Goal: Check status: Check status

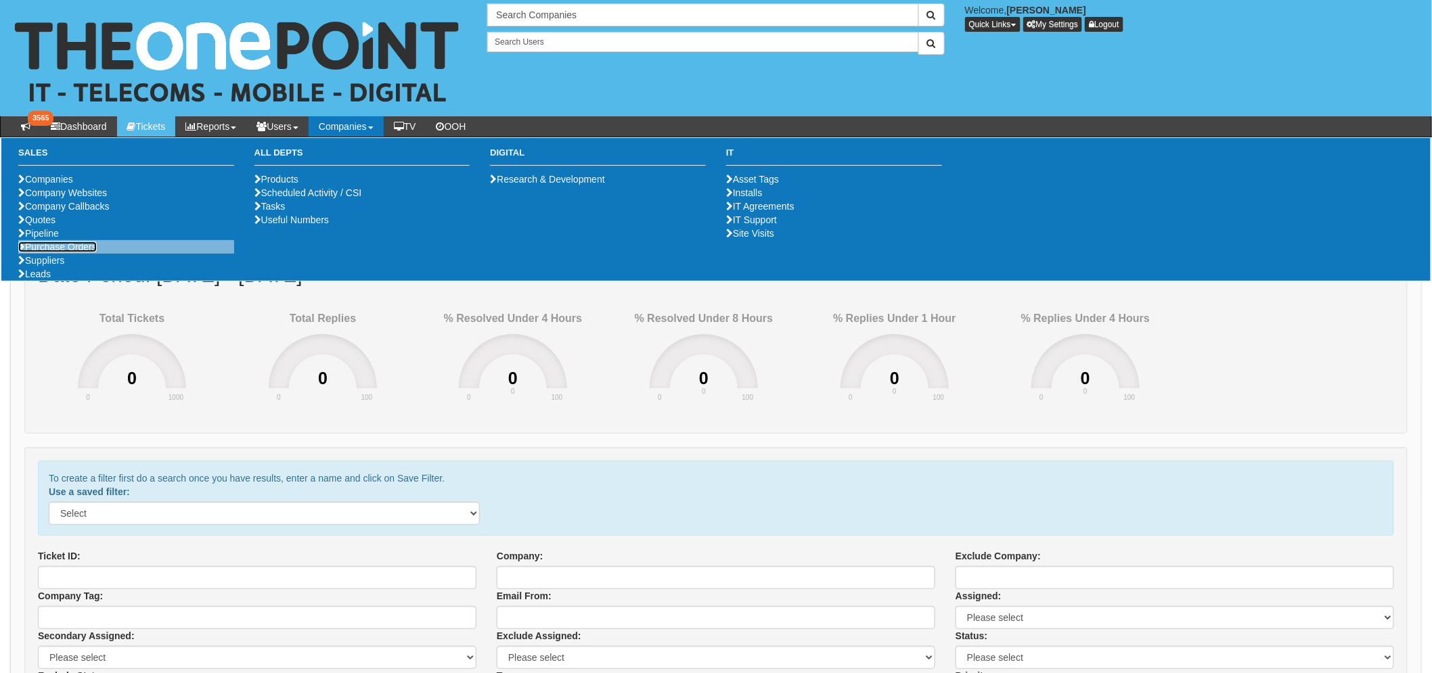
click at [64, 252] on link "Purchase Orders" at bounding box center [57, 247] width 79 height 11
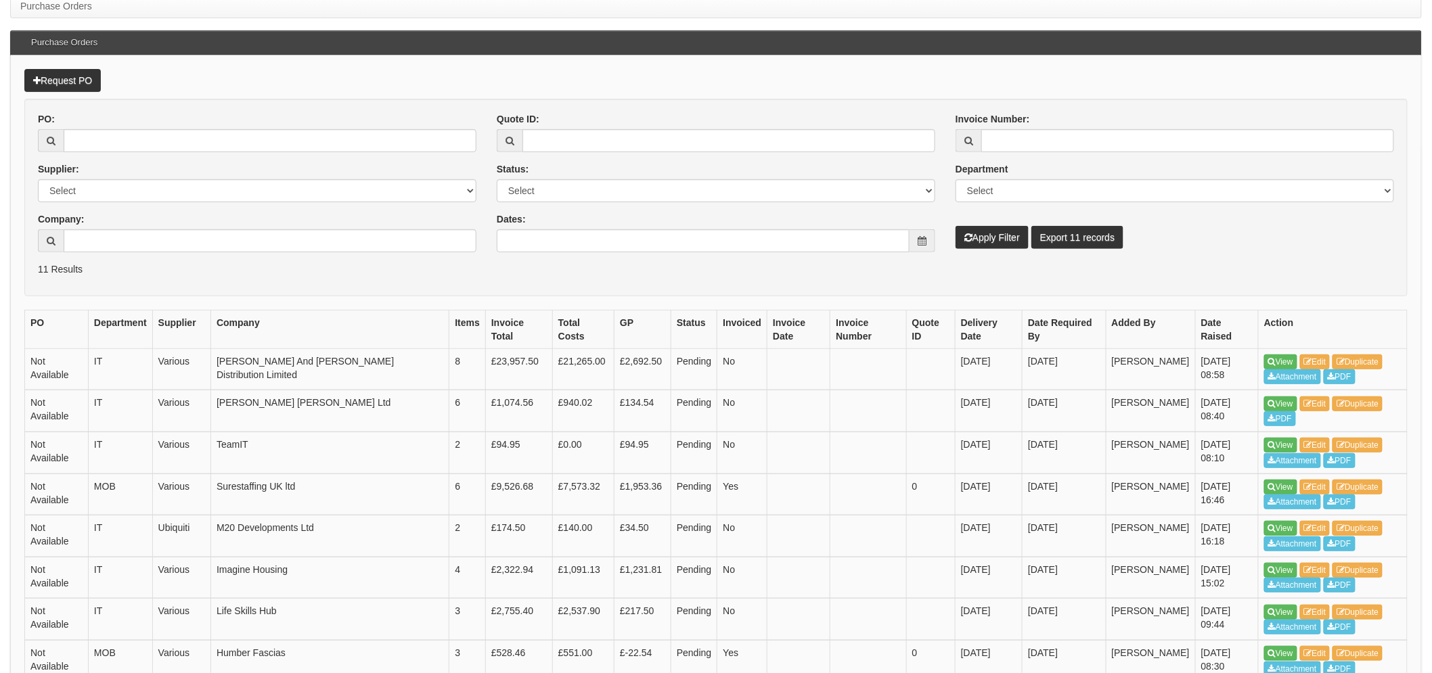
scroll to position [301, 0]
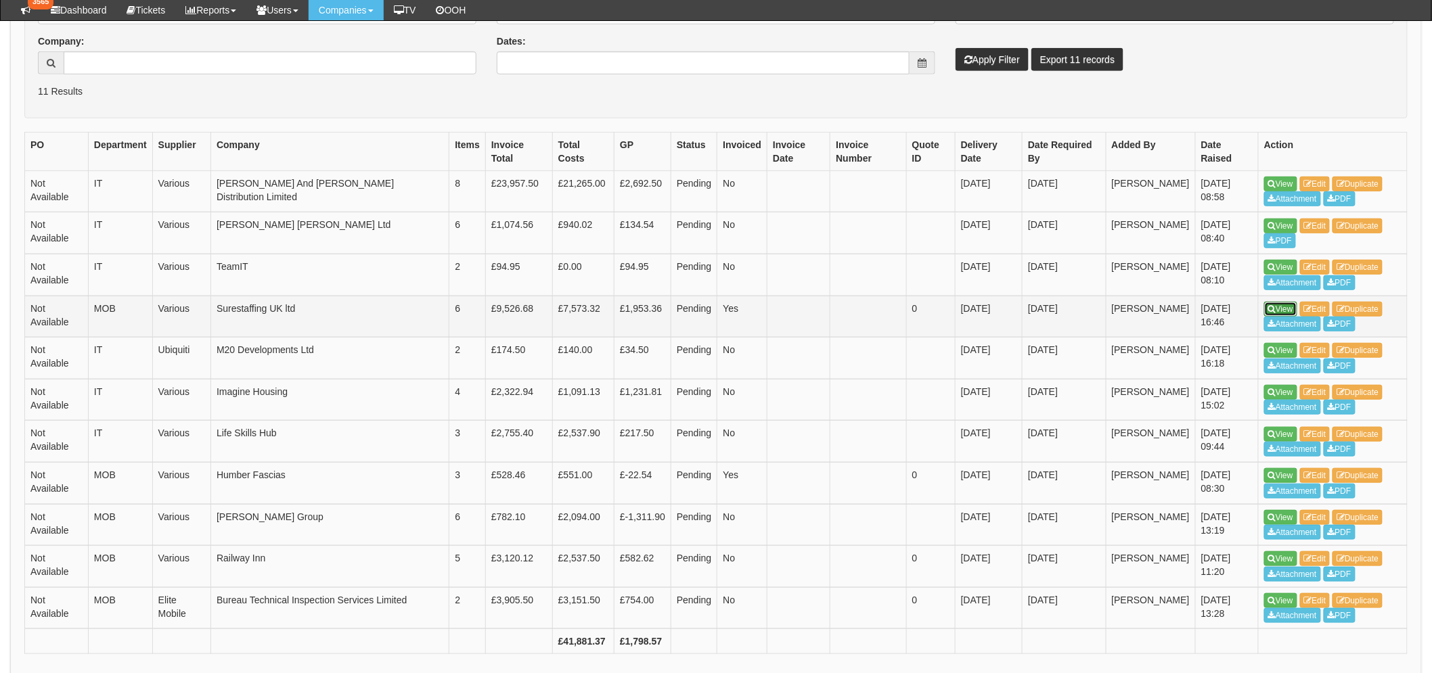
click at [1266, 309] on link "View" at bounding box center [1280, 309] width 33 height 15
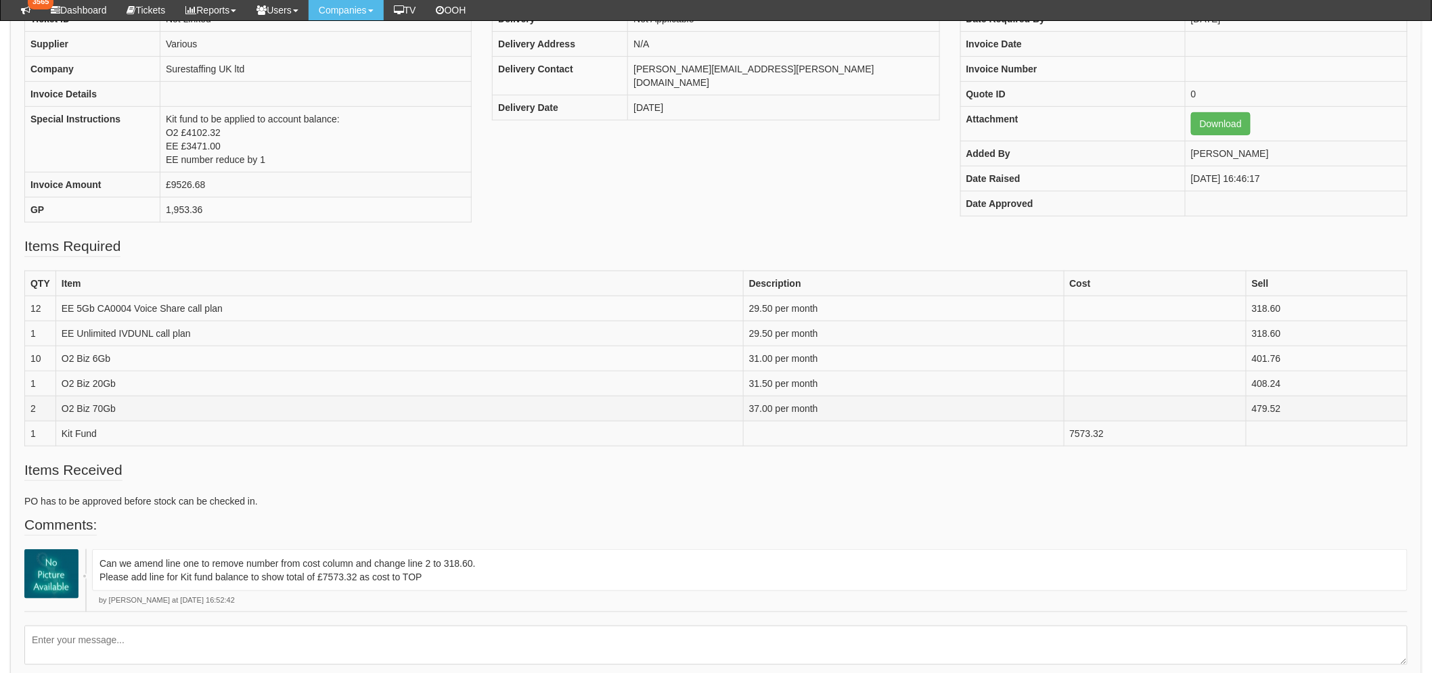
scroll to position [225, 0]
